Goal: Task Accomplishment & Management: Manage account settings

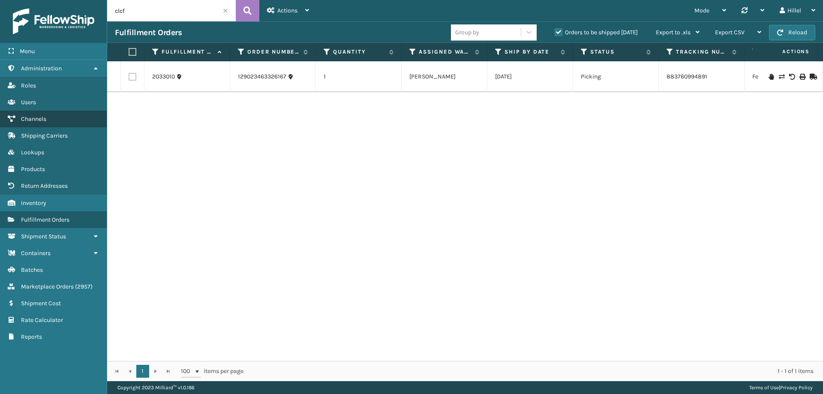
click at [34, 119] on span "Channels" at bounding box center [33, 118] width 25 height 7
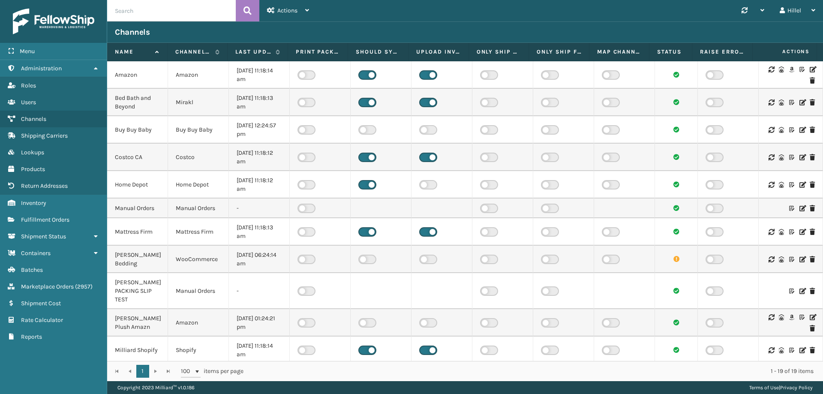
click at [810, 69] on icon at bounding box center [812, 69] width 5 height 6
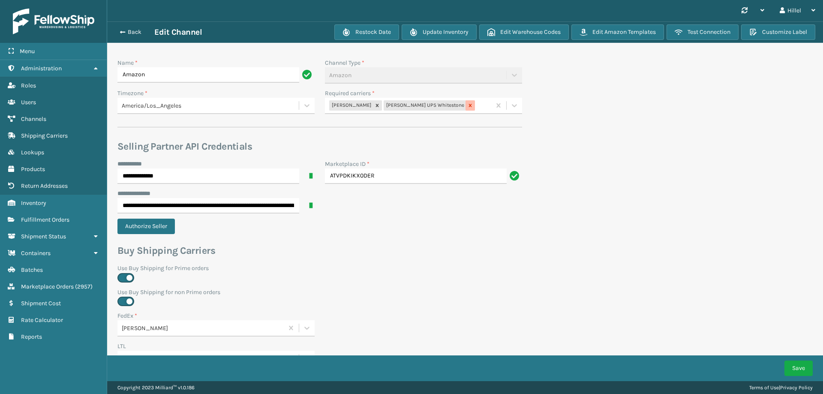
click at [469, 107] on icon at bounding box center [470, 105] width 3 height 3
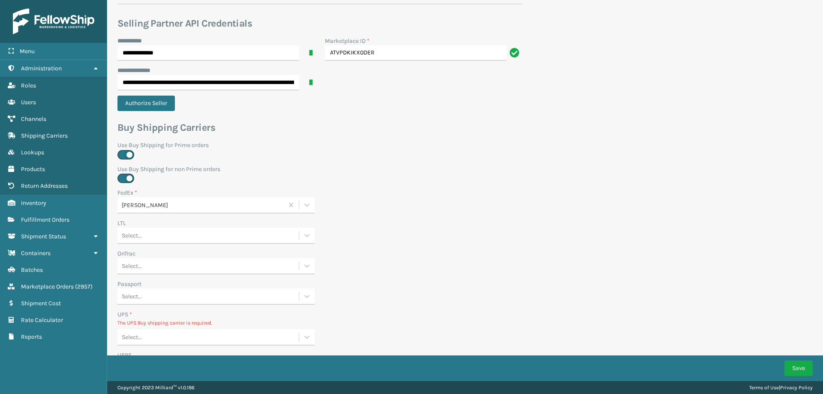
scroll to position [293, 0]
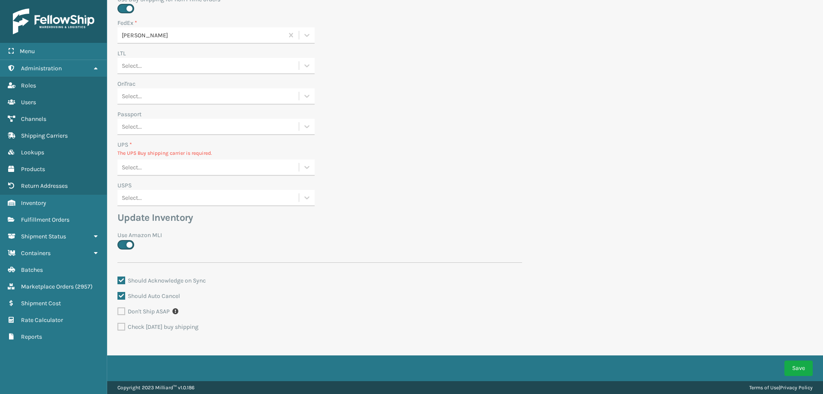
click at [162, 162] on div "Select..." at bounding box center [207, 167] width 181 height 14
click at [160, 186] on div "None" at bounding box center [215, 189] width 197 height 16
click at [793, 360] on button "Save" at bounding box center [798, 367] width 28 height 15
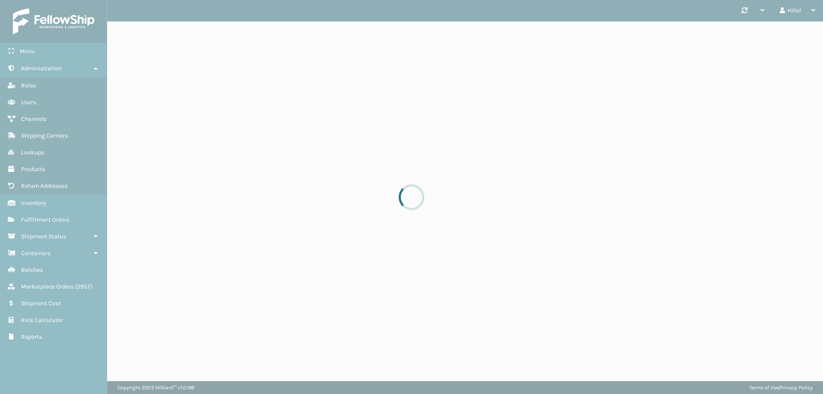
scroll to position [0, 0]
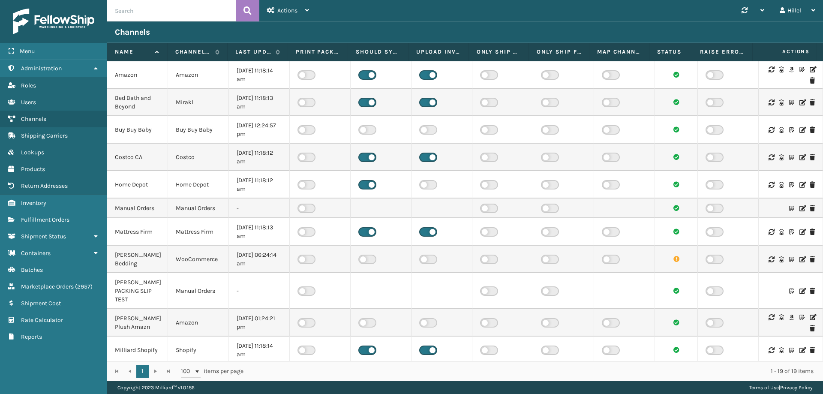
click at [576, 136] on td at bounding box center [563, 129] width 61 height 27
click at [810, 70] on icon at bounding box center [812, 69] width 5 height 6
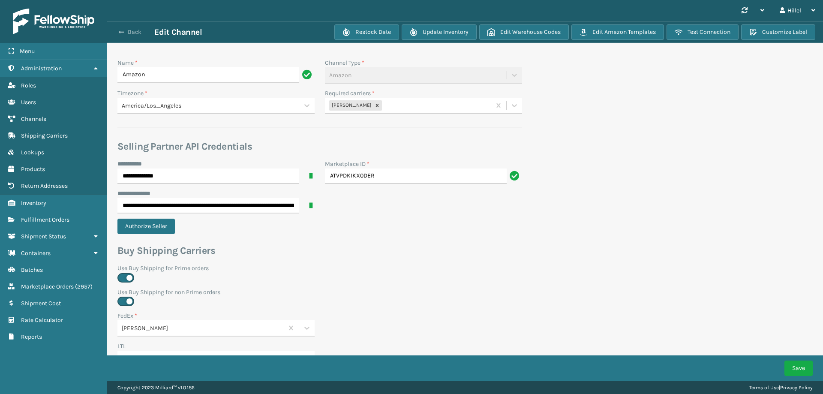
click at [120, 31] on span "button" at bounding box center [121, 32] width 5 height 6
